Goal: Information Seeking & Learning: Learn about a topic

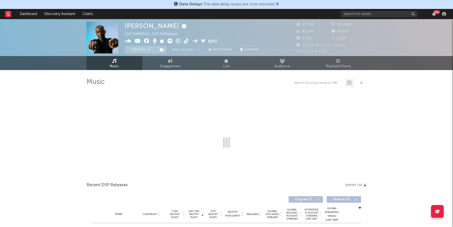
select select "6m"
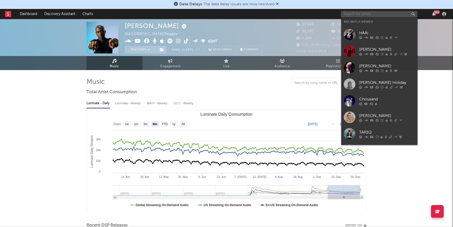
click at [382, 13] on input "text" at bounding box center [379, 14] width 76 height 6
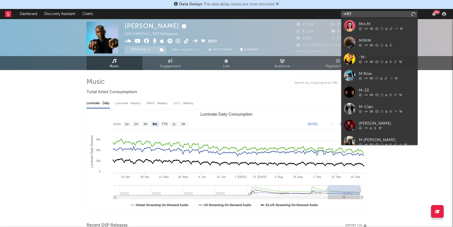
type input "m83"
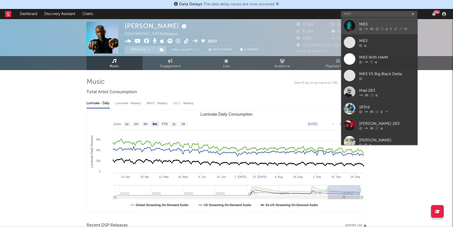
click at [369, 23] on div "M83" at bounding box center [387, 24] width 56 height 6
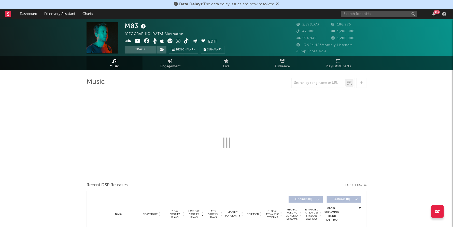
select select "6m"
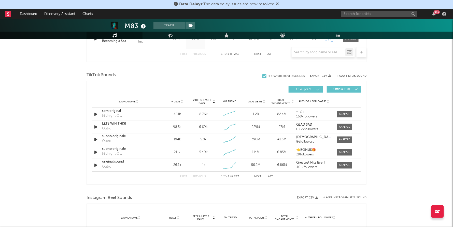
scroll to position [317, 0]
click at [176, 101] on span "Videos" at bounding box center [175, 101] width 9 height 3
click at [344, 113] on div at bounding box center [344, 114] width 11 height 4
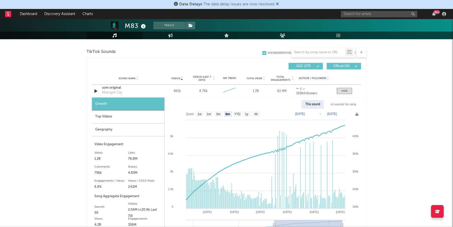
scroll to position [340, 0]
click at [238, 114] on text "YTD" at bounding box center [238, 114] width 6 height 4
select select "YTD"
type input "[DATE]"
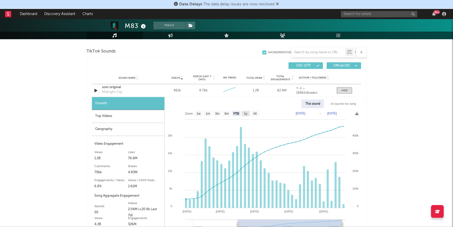
click at [245, 114] on text "1y" at bounding box center [245, 114] width 3 height 4
select select "1y"
type input "[DATE]"
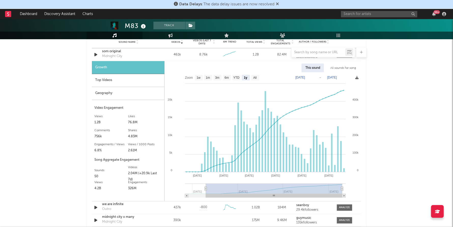
scroll to position [371, 0]
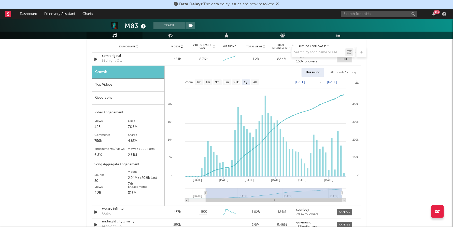
click at [342, 72] on div "All sounds for song" at bounding box center [343, 72] width 33 height 9
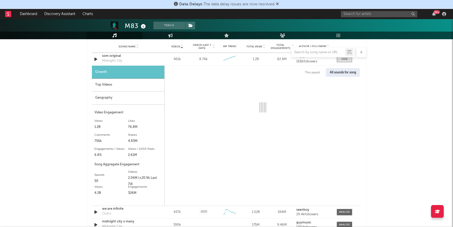
select select "1w"
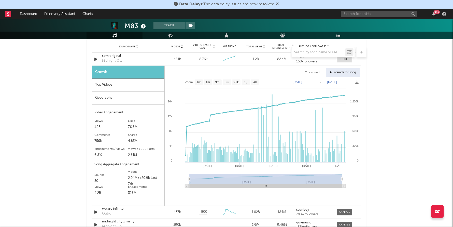
click at [246, 83] on text "1y" at bounding box center [245, 83] width 3 height 4
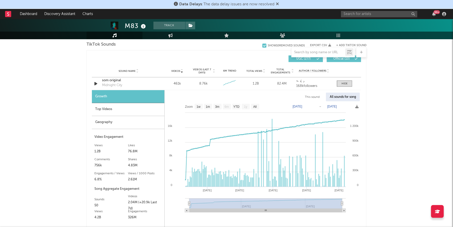
scroll to position [342, 0]
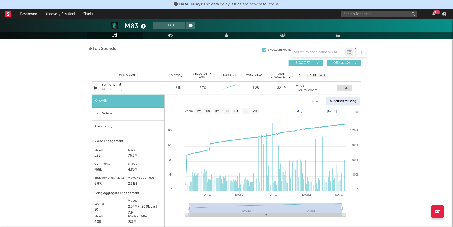
click at [315, 100] on div "This sound" at bounding box center [312, 101] width 22 height 9
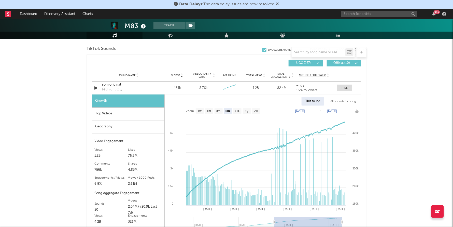
click at [356, 109] on icon at bounding box center [356, 110] width 3 height 3
click at [357, 110] on icon at bounding box center [356, 110] width 3 height 3
click at [357, 112] on icon at bounding box center [356, 110] width 3 height 3
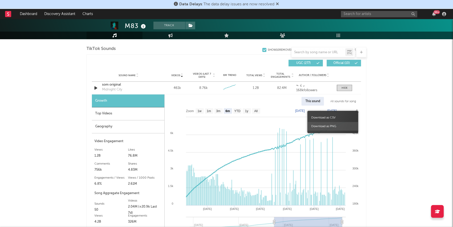
click at [335, 126] on span "Download as PNG" at bounding box center [333, 126] width 51 height 9
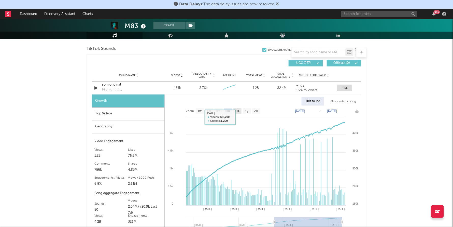
click at [238, 111] on text "YTD" at bounding box center [238, 111] width 6 height 4
select select "YTD"
type input "[DATE]"
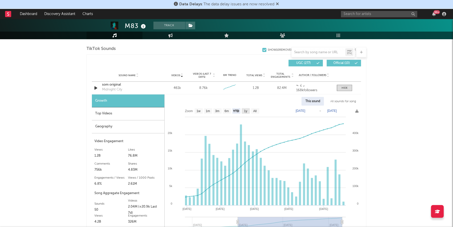
click at [246, 111] on text "1y" at bounding box center [245, 111] width 3 height 4
select select "1y"
type input "[DATE]"
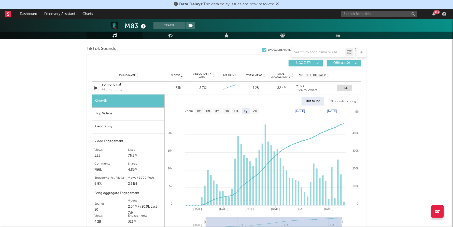
click at [355, 111] on rect at bounding box center [263, 170] width 197 height 129
click at [357, 111] on icon at bounding box center [356, 110] width 3 height 3
click at [253, 111] on rect at bounding box center [255, 111] width 8 height 6
select select "All"
type input "[DATE]"
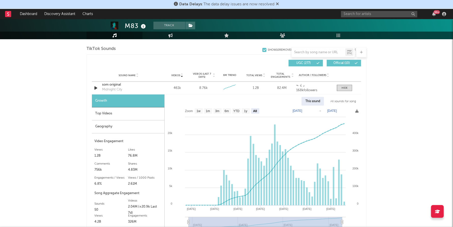
click at [357, 111] on icon at bounding box center [356, 110] width 3 height 3
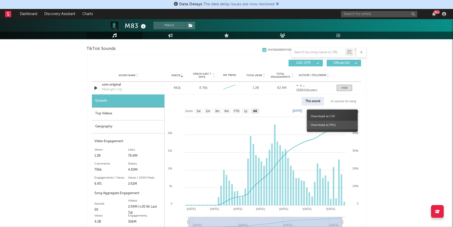
click at [323, 124] on span "Download as PNG" at bounding box center [332, 125] width 51 height 9
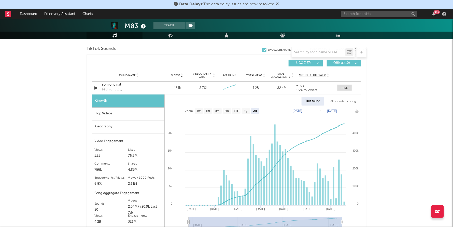
click at [387, 112] on div "M83 Track [GEOGRAPHIC_DATA] | Alternative Edit Track Benchmark Summary 2,598,37…" at bounding box center [226, 132] width 453 height 910
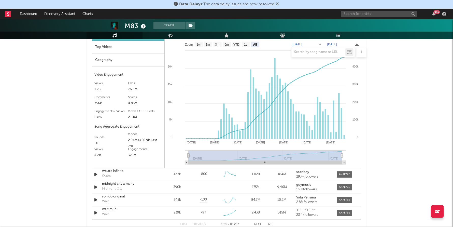
scroll to position [416, 0]
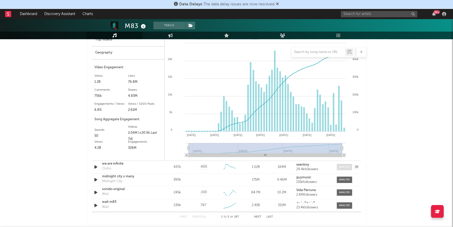
click at [340, 168] on div at bounding box center [344, 167] width 11 height 4
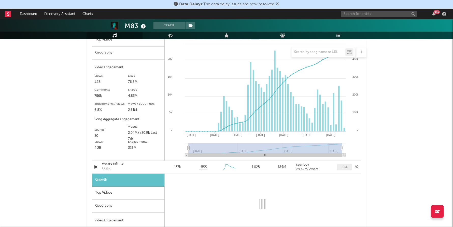
click at [343, 168] on div at bounding box center [345, 167] width 6 height 4
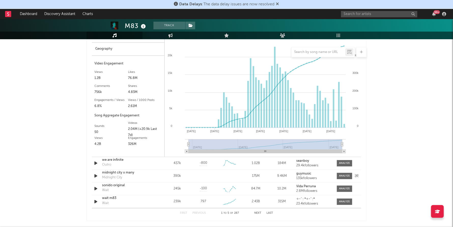
scroll to position [428, 0]
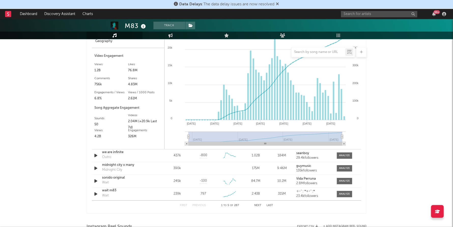
click at [258, 204] on button "Next" at bounding box center [257, 205] width 7 height 3
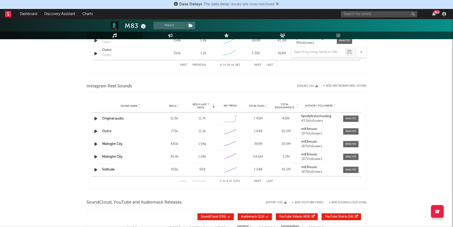
click at [97, 118] on icon "button" at bounding box center [95, 119] width 5 height 6
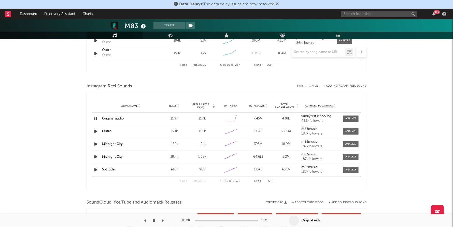
click at [97, 118] on icon "button" at bounding box center [95, 119] width 5 height 6
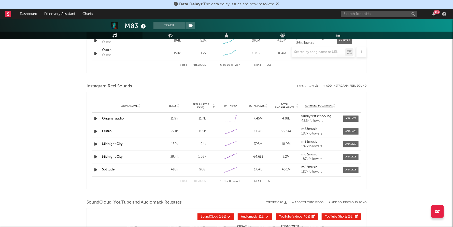
click at [96, 132] on icon "button" at bounding box center [95, 131] width 5 height 6
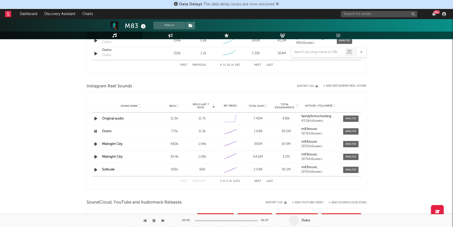
click at [96, 132] on icon "button" at bounding box center [95, 131] width 5 height 6
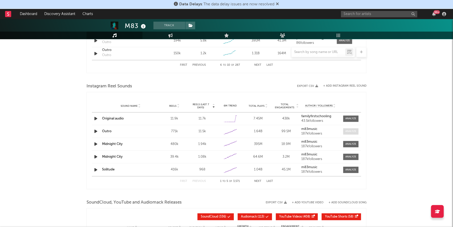
click at [344, 133] on span at bounding box center [350, 131] width 15 height 6
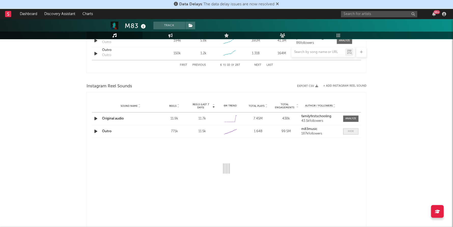
select select "6m"
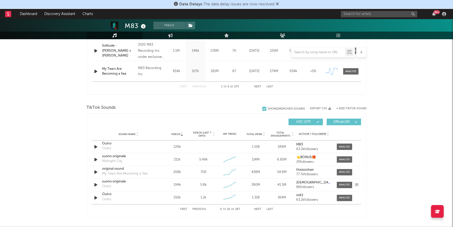
scroll to position [284, 0]
click at [203, 208] on button "Previous" at bounding box center [198, 209] width 13 height 3
select select "6m"
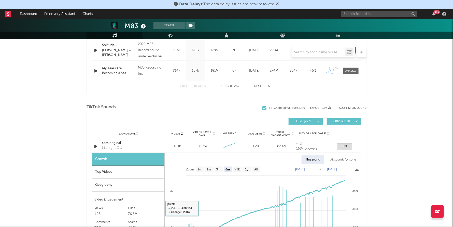
scroll to position [284, 0]
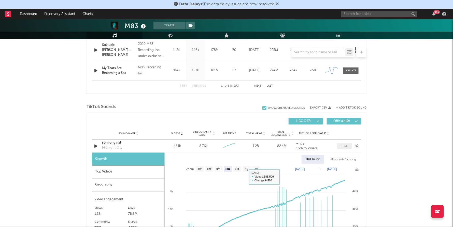
click at [347, 146] on div at bounding box center [345, 146] width 6 height 4
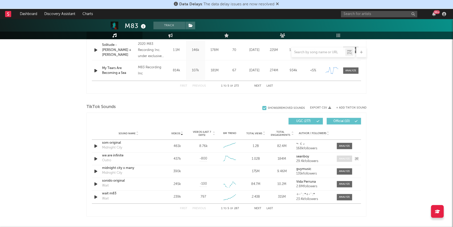
click at [345, 158] on div at bounding box center [344, 159] width 11 height 4
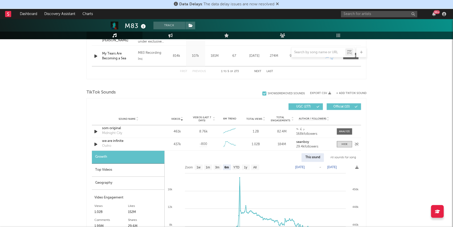
scroll to position [299, 0]
click at [245, 165] on text "1y" at bounding box center [245, 167] width 3 height 4
select select "1y"
type input "[DATE]"
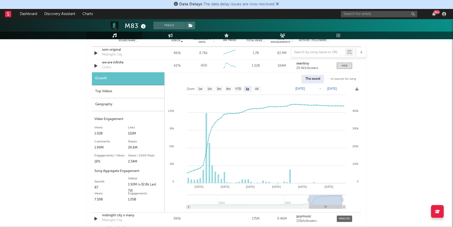
scroll to position [384, 0]
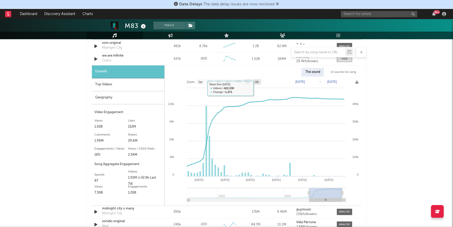
click at [257, 84] on rect at bounding box center [257, 82] width 8 height 6
select select "All"
type input "[DATE]"
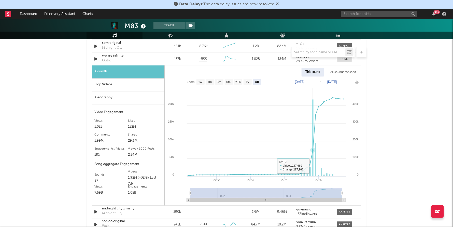
click at [313, 165] on rect at bounding box center [312, 138] width 1 height 77
click at [399, 155] on div "M83 Track [GEOGRAPHIC_DATA] | Alternative Edit Track Benchmark Summary 2,598,37…" at bounding box center [226, 133] width 453 height 996
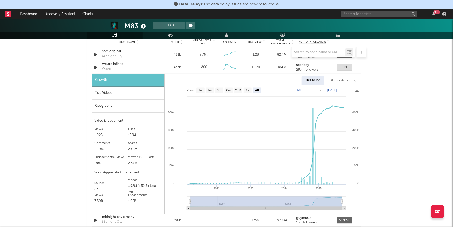
scroll to position [375, 0]
click at [358, 90] on icon at bounding box center [356, 90] width 3 height 3
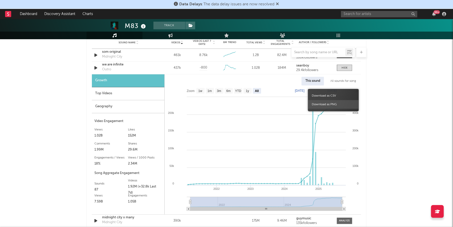
click at [328, 105] on span "Download as PNG" at bounding box center [333, 104] width 51 height 9
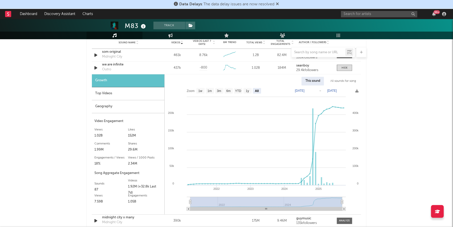
click at [79, 187] on div "M83 Track [GEOGRAPHIC_DATA] | Alternative Edit Track Benchmark Summary 2,598,37…" at bounding box center [226, 142] width 453 height 996
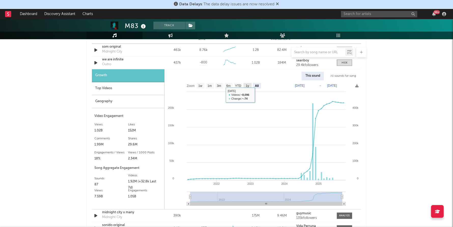
click at [248, 86] on text "1y" at bounding box center [247, 86] width 3 height 4
select select "1y"
type input "[DATE]"
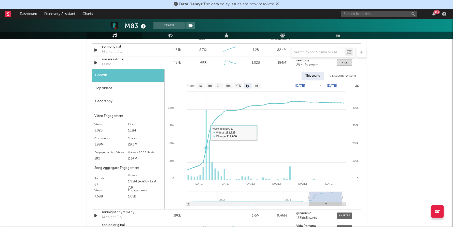
click at [206, 131] on rect at bounding box center [207, 145] width 2 height 70
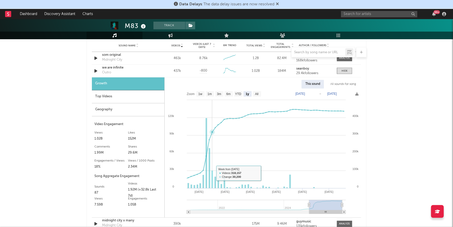
scroll to position [372, 0]
click at [132, 98] on div "Top Videos" at bounding box center [128, 97] width 73 height 13
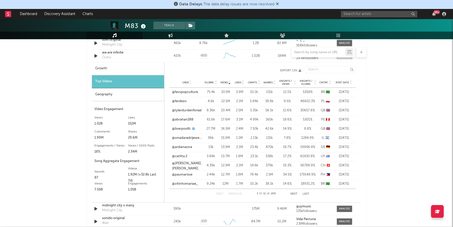
scroll to position [388, 0]
click at [293, 194] on button "Next" at bounding box center [294, 193] width 7 height 3
click at [180, 90] on link "@isl4seq" at bounding box center [178, 92] width 13 height 5
click at [177, 174] on link "@user2468101760" at bounding box center [186, 174] width 28 height 5
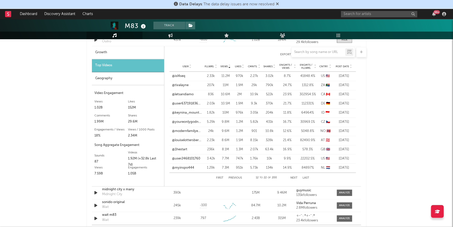
scroll to position [405, 0]
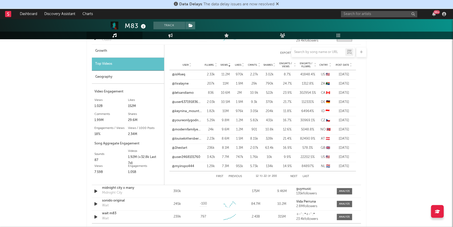
click at [292, 177] on button "Next" at bounding box center [294, 176] width 7 height 3
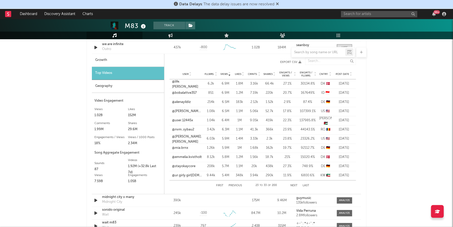
scroll to position [395, 0]
click at [293, 185] on button "Next" at bounding box center [294, 186] width 7 height 3
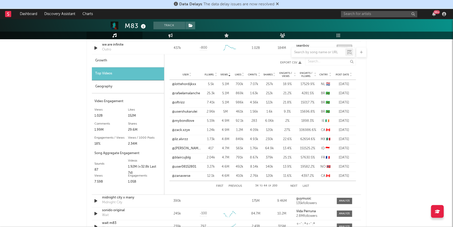
click at [293, 185] on button "Next" at bounding box center [294, 186] width 7 height 3
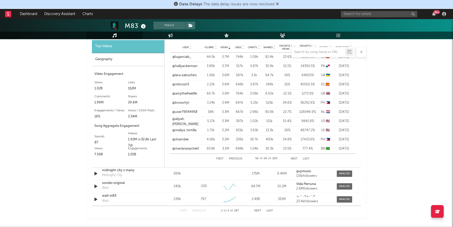
scroll to position [423, 0]
click at [256, 210] on button "Next" at bounding box center [257, 210] width 7 height 3
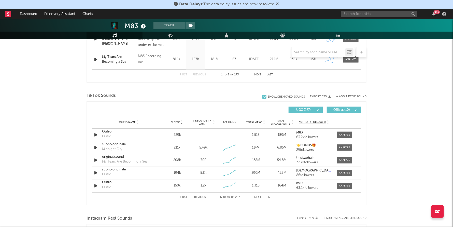
scroll to position [285, 0]
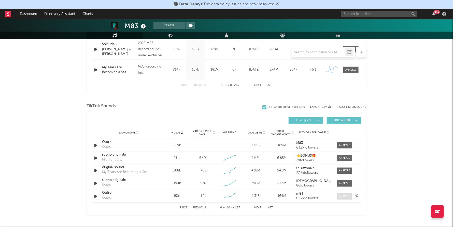
click at [339, 197] on div at bounding box center [344, 197] width 11 height 4
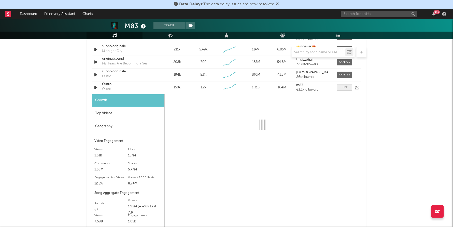
scroll to position [393, 0]
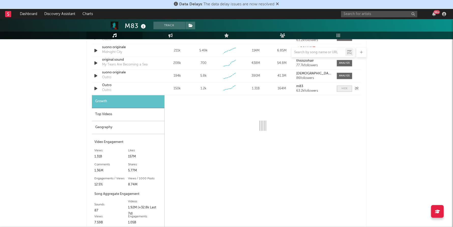
select select "6m"
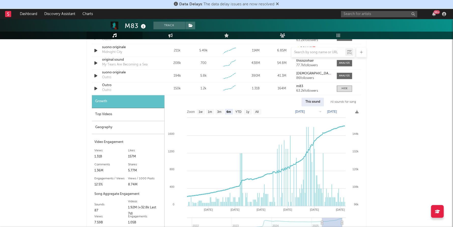
click at [352, 102] on div "All sounds for song" at bounding box center [343, 102] width 33 height 9
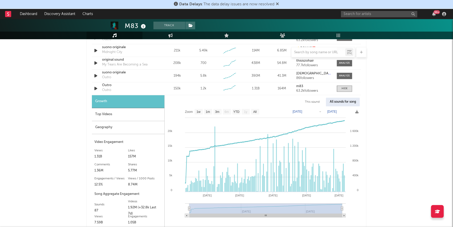
click at [247, 112] on text "1y" at bounding box center [245, 112] width 3 height 4
click at [240, 111] on rect at bounding box center [236, 112] width 8 height 6
select select "YTD"
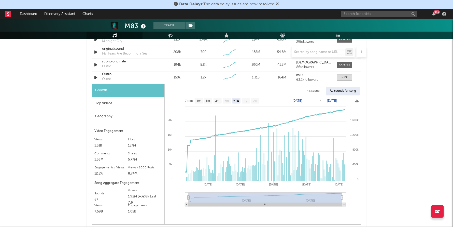
scroll to position [405, 0]
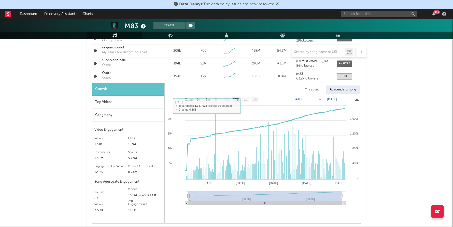
click at [244, 100] on text "1y" at bounding box center [245, 100] width 3 height 4
click at [248, 100] on rect at bounding box center [246, 100] width 8 height 6
click at [247, 101] on rect at bounding box center [246, 100] width 8 height 6
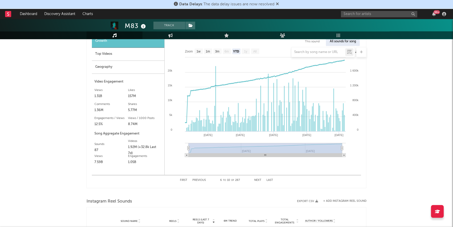
scroll to position [452, 0]
click at [259, 182] on button "Next" at bounding box center [257, 181] width 7 height 3
